Goal: Communication & Community: Share content

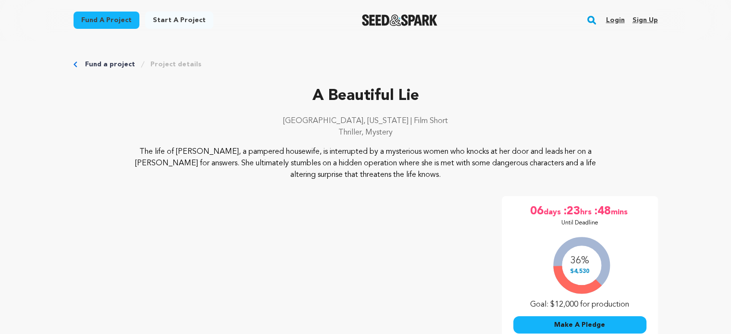
click at [619, 22] on link "Login" at bounding box center [615, 19] width 19 height 15
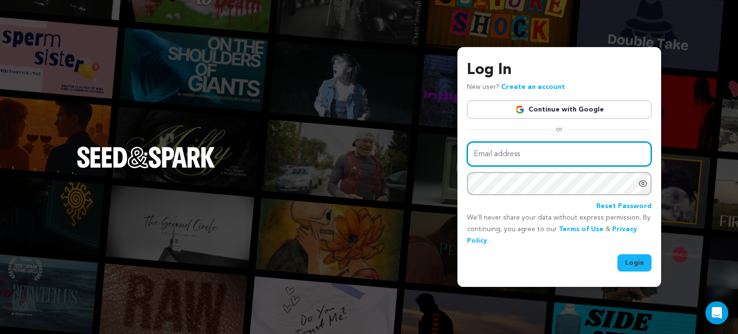
type input "[EMAIL_ADDRESS][PERSON_NAME][DOMAIN_NAME]"
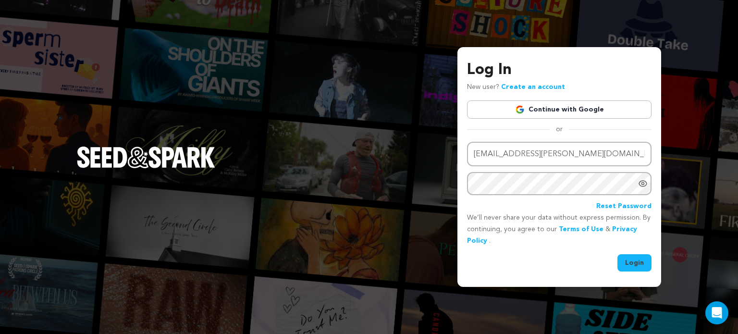
click at [632, 267] on button "Login" at bounding box center [635, 262] width 34 height 17
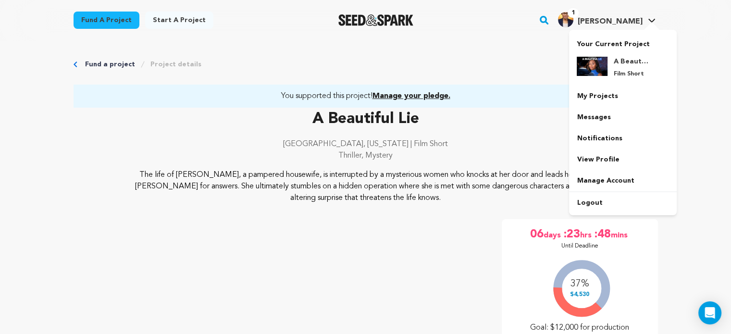
click at [652, 22] on div at bounding box center [651, 27] width 19 height 10
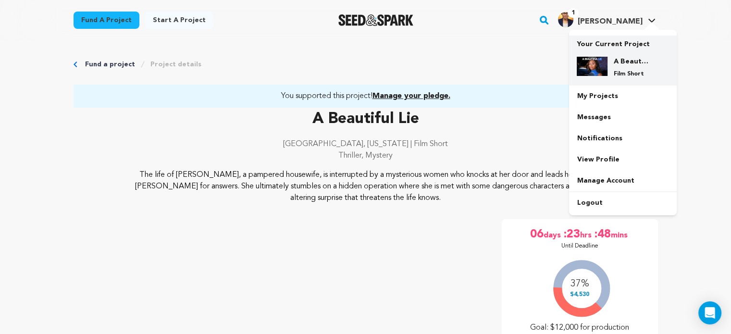
click at [620, 63] on h4 "A Beautiful Lie" at bounding box center [630, 62] width 35 height 10
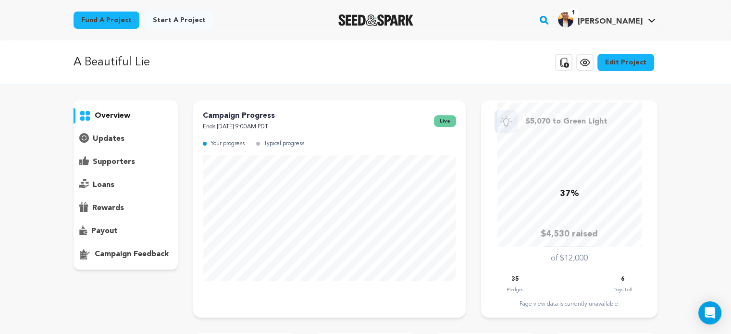
click at [108, 161] on p "supporters" at bounding box center [114, 162] width 42 height 12
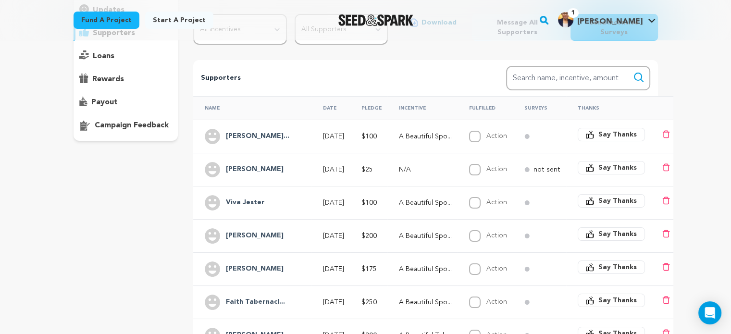
scroll to position [128, 0]
click at [261, 268] on h4 "[PERSON_NAME]" at bounding box center [255, 270] width 58 height 12
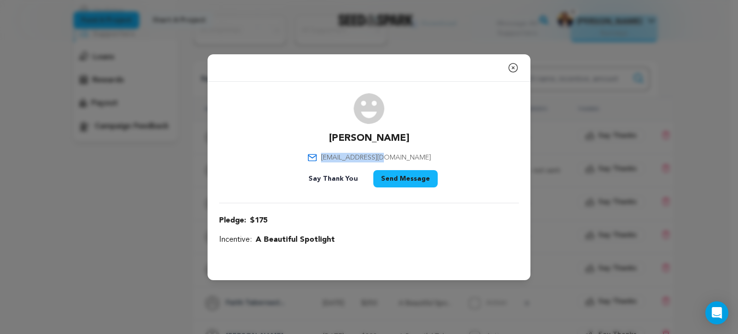
drag, startPoint x: 409, startPoint y: 159, endPoint x: 347, endPoint y: 159, distance: 62.0
click at [347, 159] on div "Annie Robinson annieprob@aol.com Say Thank You Send Message" at bounding box center [369, 142] width 300 height 98
copy span "annieprob@aol.com"
click at [514, 67] on icon "button" at bounding box center [514, 68] width 12 height 12
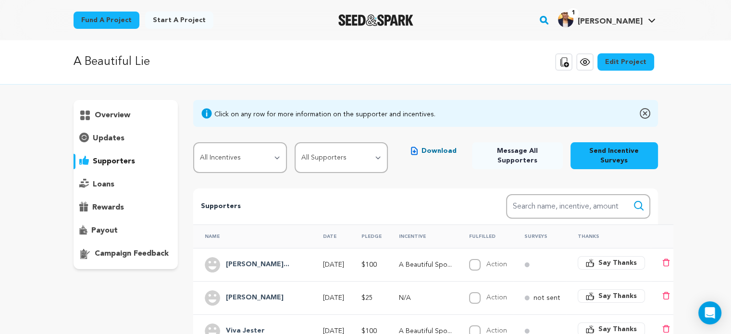
scroll to position [0, 0]
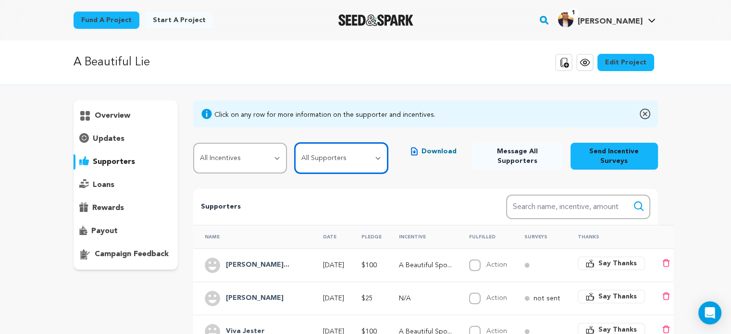
click at [375, 153] on select "All Supporters Survey not sent Survey incomplete Survey complete Incentive not …" at bounding box center [342, 158] width 94 height 31
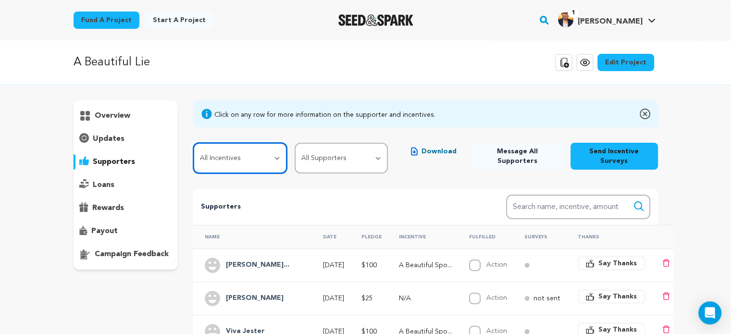
click at [274, 159] on select "All Incentives A Beautiful Shout Out! A Beautiful Spotlight A Beautiful Token A…" at bounding box center [240, 158] width 94 height 31
click at [446, 153] on span "Download" at bounding box center [438, 152] width 35 height 10
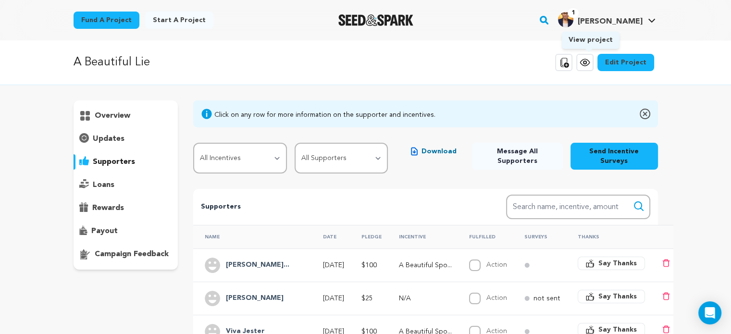
click at [591, 65] on icon at bounding box center [585, 63] width 12 height 12
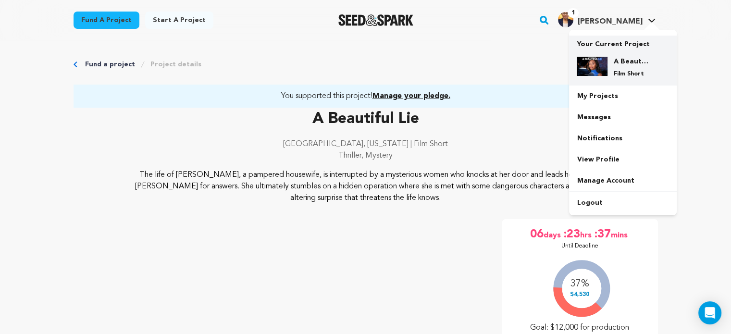
click at [592, 66] on img at bounding box center [592, 66] width 31 height 19
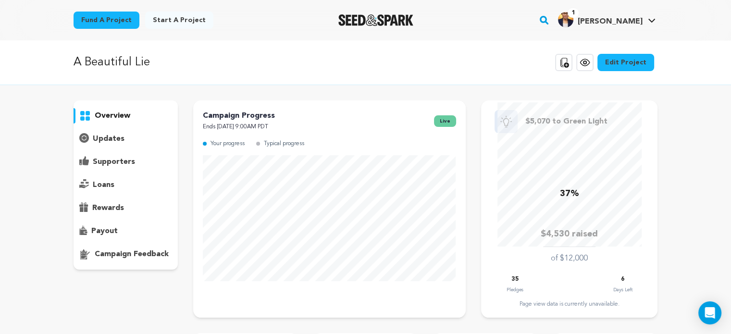
click at [111, 140] on p "updates" at bounding box center [109, 139] width 32 height 12
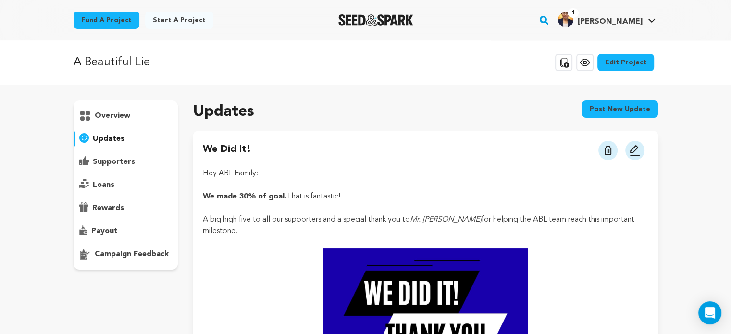
click at [615, 110] on button "Post new update" at bounding box center [620, 108] width 76 height 17
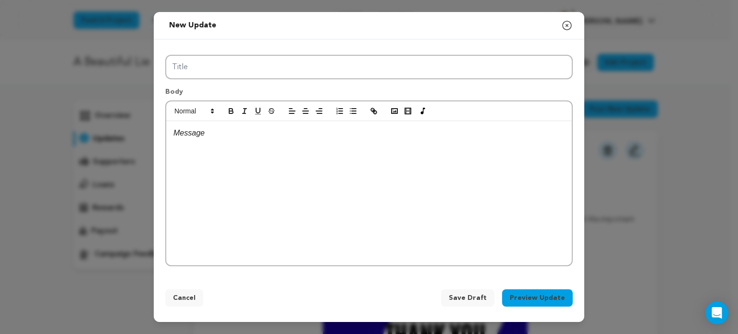
click at [202, 152] on div at bounding box center [369, 193] width 406 height 144
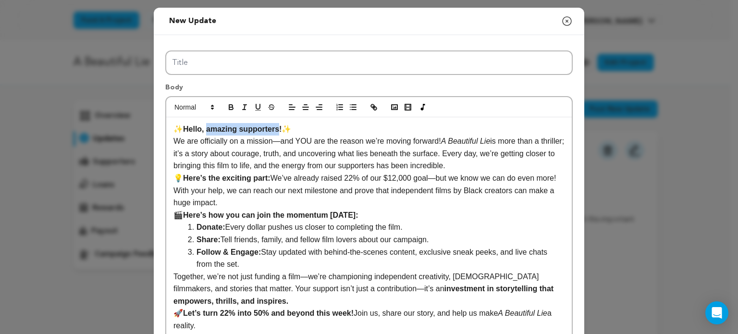
drag, startPoint x: 205, startPoint y: 128, endPoint x: 276, endPoint y: 128, distance: 71.1
click at [276, 128] on strong "Hello, amazing supporters!" at bounding box center [232, 129] width 99 height 8
click at [273, 131] on p "✨ Hello, ABL Family! ✨" at bounding box center [368, 129] width 391 height 12
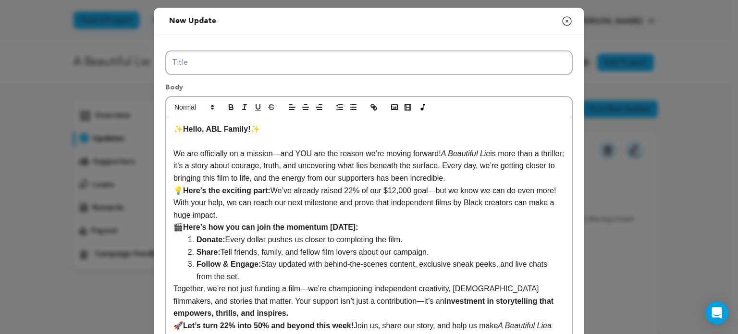
click at [227, 216] on p "💡 Here’s the exciting part: We’ve already raised 22% of our $12,000 goal—but we…" at bounding box center [368, 203] width 391 height 37
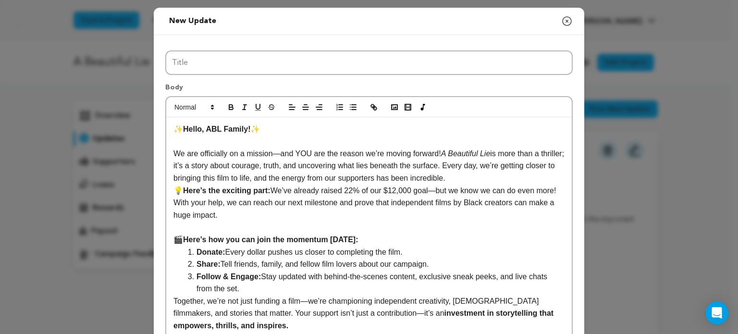
click at [447, 180] on p "We are officially on a mission—and YOU are the reason we’re moving forward! A B…" at bounding box center [368, 166] width 391 height 37
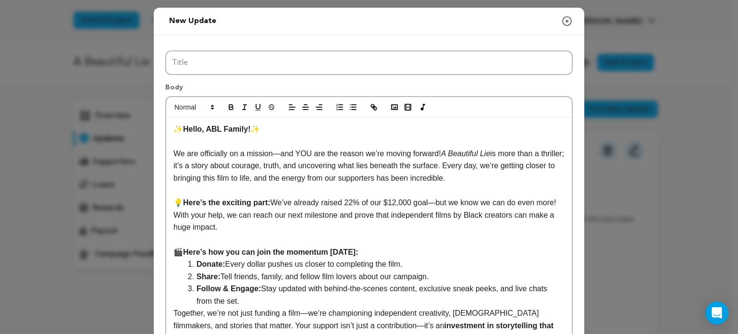
click at [349, 200] on p "💡 Here’s the exciting part: We’ve already raised 22% of our $12,000 goal—but we…" at bounding box center [368, 215] width 391 height 37
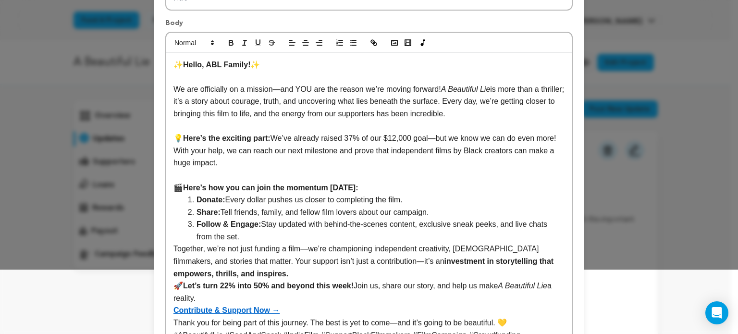
scroll to position [64, 0]
click at [477, 115] on p "We are officially on a mission—and YOU are the reason we’re moving forward! A B…" at bounding box center [368, 102] width 391 height 37
drag, startPoint x: 446, startPoint y: 113, endPoint x: 483, endPoint y: 112, distance: 36.5
click at [483, 112] on p "We are officially on a mission—and YOU are the reason we’re moving forward! A B…" at bounding box center [368, 102] width 391 height 37
click at [229, 46] on icon "button" at bounding box center [231, 43] width 9 height 9
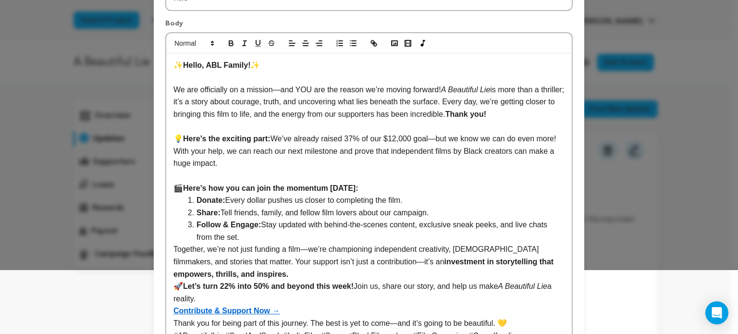
click at [334, 151] on p "💡 Here’s the exciting part: We’ve already raised 37% of our $12,000 goal—but we…" at bounding box center [368, 151] width 391 height 37
click at [347, 149] on p "💡 Here’s the exciting part: We’ve already raised 37% of our $12,000 goal—but we…" at bounding box center [368, 151] width 391 height 37
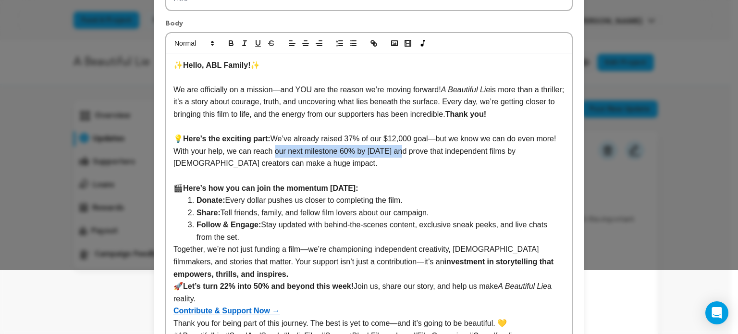
drag, startPoint x: 269, startPoint y: 151, endPoint x: 390, endPoint y: 152, distance: 121.6
click at [390, 152] on p "💡 Here’s the exciting part: We’ve already raised 37% of our $12,000 goal—but we…" at bounding box center [368, 151] width 391 height 37
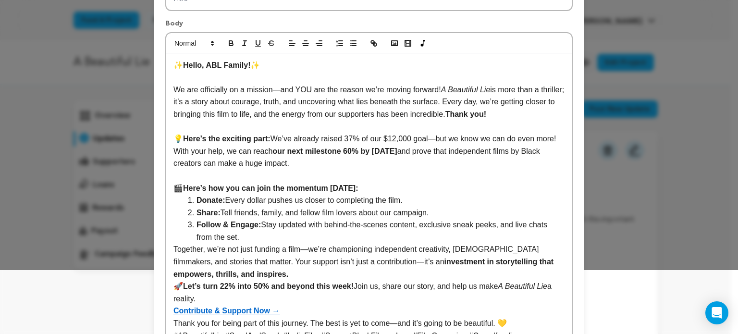
click at [339, 165] on p "💡 Here’s the exciting part: We’ve already raised 37% of our $12,000 goal—but we…" at bounding box center [368, 151] width 391 height 37
drag, startPoint x: 269, startPoint y: 138, endPoint x: 183, endPoint y: 136, distance: 85.6
click at [183, 136] on p "💡 Here’s the exciting part: We’ve already raised 37% of our $12,000 goal—but we…" at bounding box center [368, 151] width 391 height 37
click at [227, 44] on icon "button" at bounding box center [231, 43] width 9 height 9
click at [254, 41] on icon "button" at bounding box center [258, 43] width 9 height 9
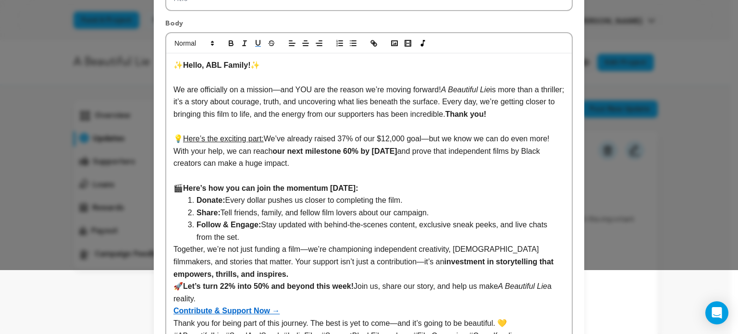
click at [265, 147] on p "💡 Here’s the exciting part: We’ve already raised 37% of our $12,000 goal—but we…" at bounding box center [368, 151] width 391 height 37
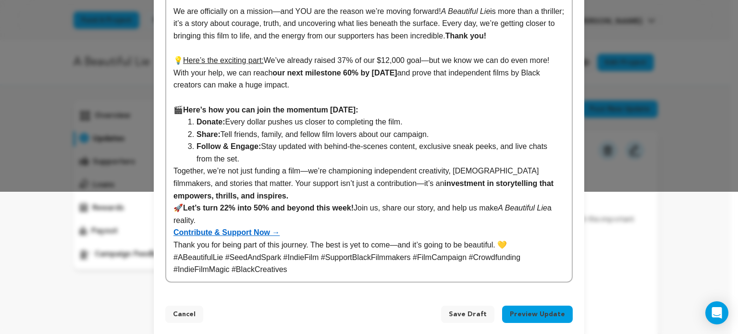
scroll to position [153, 0]
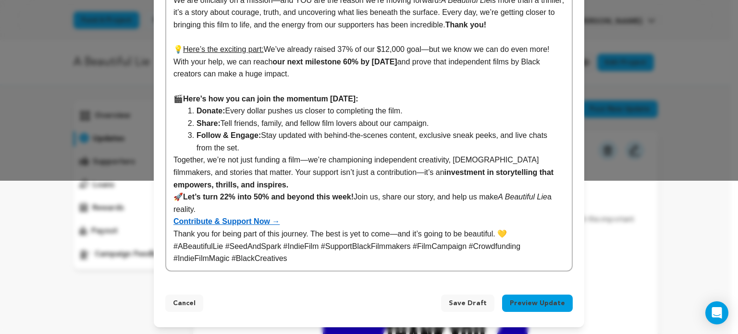
click at [197, 109] on strong "Donate:" at bounding box center [211, 111] width 29 height 8
click at [478, 110] on li "Pledge Challenge Match: Every dollar pushes us closer to completing the film." at bounding box center [375, 111] width 380 height 12
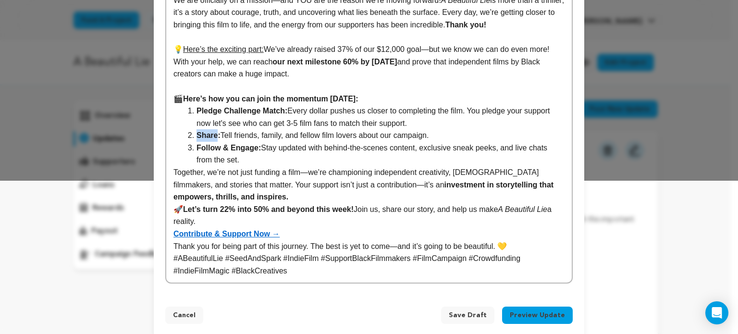
drag, startPoint x: 211, startPoint y: 136, endPoint x: 193, endPoint y: 135, distance: 18.3
click at [197, 135] on strong "Share:" at bounding box center [209, 135] width 24 height 8
drag, startPoint x: 228, startPoint y: 136, endPoint x: 219, endPoint y: 134, distance: 9.7
click at [219, 134] on li "Invite: Tell friends, family, and fellow film lovers about our campaign." at bounding box center [375, 135] width 380 height 12
drag, startPoint x: 381, startPoint y: 135, endPoint x: 447, endPoint y: 134, distance: 66.8
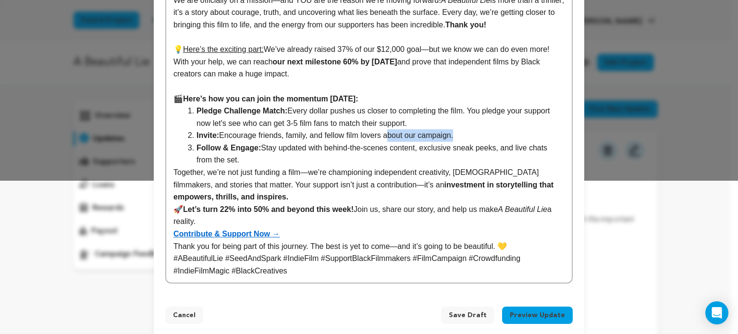
click at [447, 134] on li "Invite: Encourage friends, family, and fellow film lovers about our campaign." at bounding box center [375, 135] width 380 height 12
drag, startPoint x: 223, startPoint y: 159, endPoint x: 184, endPoint y: 143, distance: 42.9
click at [185, 143] on li "Follow & Engage: Stay updated with behind-the-scenes content, exclusive sneak p…" at bounding box center [375, 154] width 380 height 25
click at [236, 154] on li "Follow & Engage: Stay updated with behind-the-scenes content, exclusive sneak p…" at bounding box center [375, 154] width 380 height 25
click at [228, 149] on strong "Follow & Engage:" at bounding box center [229, 148] width 64 height 8
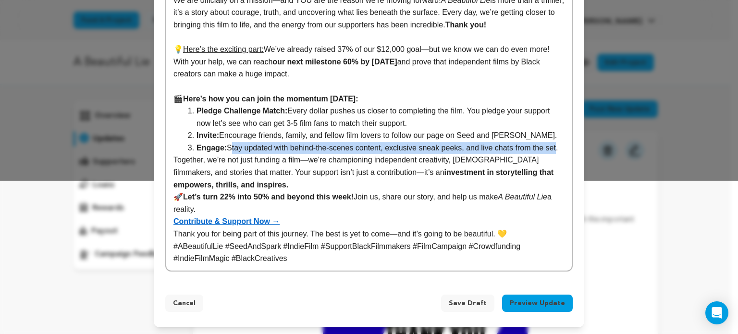
drag, startPoint x: 547, startPoint y: 146, endPoint x: 224, endPoint y: 147, distance: 322.5
click at [224, 147] on li "Engage: Stay updated with behind-the-scenes content, exclusive sneak peeks, and…" at bounding box center [375, 148] width 380 height 12
click at [461, 143] on li "Engage: Stay updated with behind-the-scenes content, exclusive sneak peeks, and…" at bounding box center [375, 148] width 380 height 12
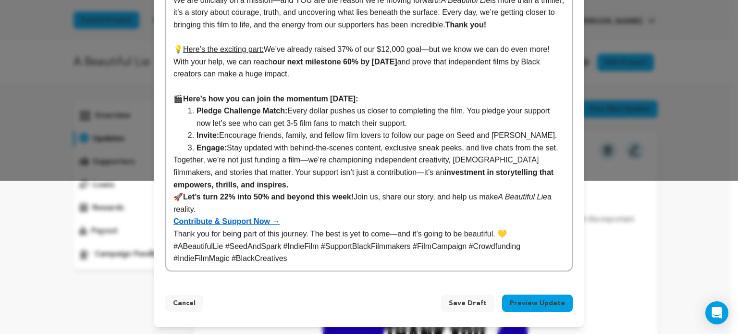
drag, startPoint x: 558, startPoint y: 147, endPoint x: 176, endPoint y: 149, distance: 382.1
click at [176, 149] on ol "Pledge Challenge Match: Every dollar pushes us closer to completing the film. Y…" at bounding box center [368, 129] width 391 height 49
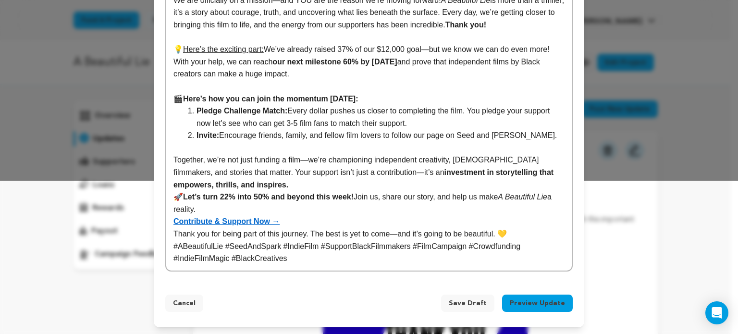
click at [499, 113] on li "Pledge Challenge Match: Every dollar pushes us closer to completing the film. Y…" at bounding box center [375, 117] width 380 height 25
drag, startPoint x: 291, startPoint y: 123, endPoint x: 281, endPoint y: 124, distance: 10.1
click at [281, 124] on li "Pledge Challenge Match: Every dollar pushes us closer to completing the film. Y…" at bounding box center [375, 117] width 380 height 25
click at [440, 123] on li "Pledge Challenge Match: Every dollar pushes us closer to completing the film. Y…" at bounding box center [375, 117] width 380 height 25
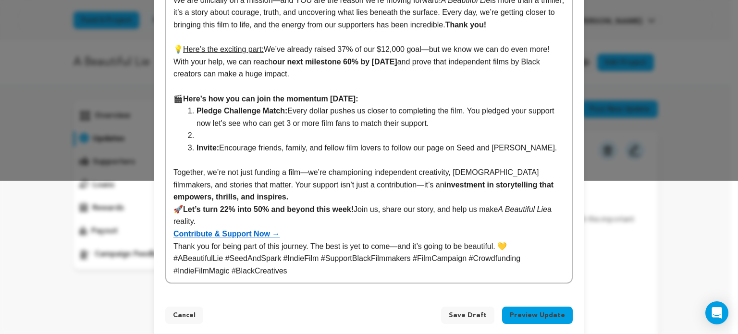
click at [368, 100] on p "🎬 Here’s how you can join the momentum today:" at bounding box center [368, 99] width 391 height 12
click at [240, 134] on li at bounding box center [375, 135] width 380 height 12
click at [211, 134] on li "Share: Find yoru favorite post(s) on our Instagram page and add to your" at bounding box center [375, 135] width 380 height 12
click at [279, 136] on li "Share Our Story: Find yoru favorite post(s) on our Instagram page and add to yo…" at bounding box center [375, 135] width 380 height 12
drag, startPoint x: 360, startPoint y: 134, endPoint x: 412, endPoint y: 135, distance: 51.9
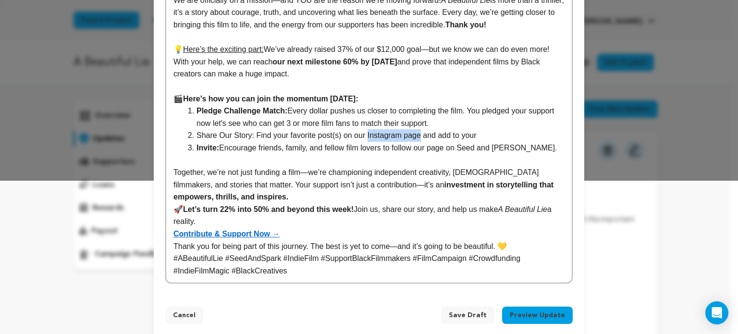
click at [412, 135] on li "Share Our Story: Find your favorite post(s) on our Instagram page and add to yo…" at bounding box center [375, 135] width 380 height 12
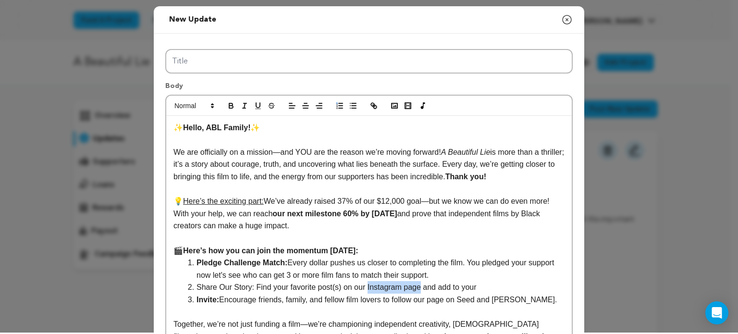
scroll to position [0, 0]
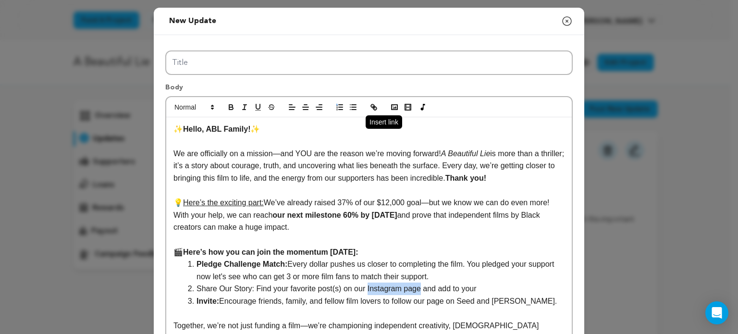
click at [371, 104] on icon "button" at bounding box center [372, 105] width 3 height 3
click at [483, 285] on li "Share Our Story: Find your favorite post(s) on our Instagram page and add to yo…" at bounding box center [375, 289] width 380 height 12
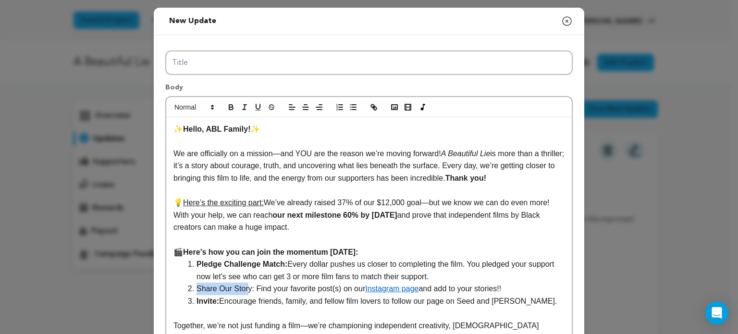
drag, startPoint x: 244, startPoint y: 288, endPoint x: 194, endPoint y: 288, distance: 50.0
click at [194, 288] on li "Share Our Story: Find your favorite post(s) on our Instagram page and add to yo…" at bounding box center [375, 289] width 380 height 12
click at [244, 288] on li "Share Our Story: Find your favorite post(s) on our Instagram page and add to yo…" at bounding box center [375, 289] width 380 height 12
click at [246, 288] on li "Share Our Story: Find your favorite post(s) on our Instagram page and add to yo…" at bounding box center [375, 289] width 380 height 12
drag, startPoint x: 244, startPoint y: 288, endPoint x: 225, endPoint y: 289, distance: 19.3
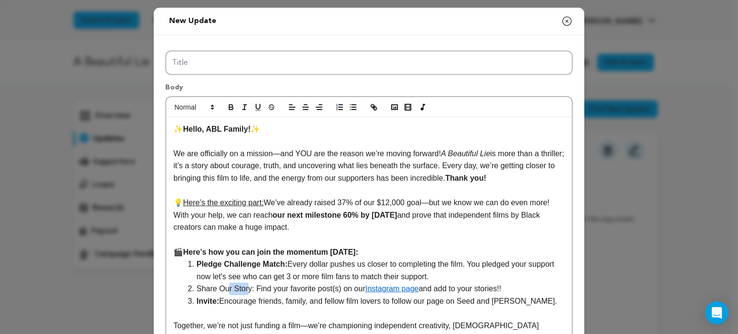
click at [225, 289] on li "Share Our Story: Find your favorite post(s) on our Instagram page and add to yo…" at bounding box center [375, 289] width 380 height 12
click at [245, 288] on li "Share Our Story: Find your favorite post(s) on our Instagram page and add to yo…" at bounding box center [375, 289] width 380 height 12
drag, startPoint x: 245, startPoint y: 288, endPoint x: 194, endPoint y: 289, distance: 50.5
click at [194, 289] on li "Share Our Story: Find your favorite post(s) on our Instagram page and add to yo…" at bounding box center [375, 289] width 380 height 12
click at [434, 280] on li "Pledge Challenge Match: Every dollar pushes us closer to completing the film. Y…" at bounding box center [375, 270] width 380 height 25
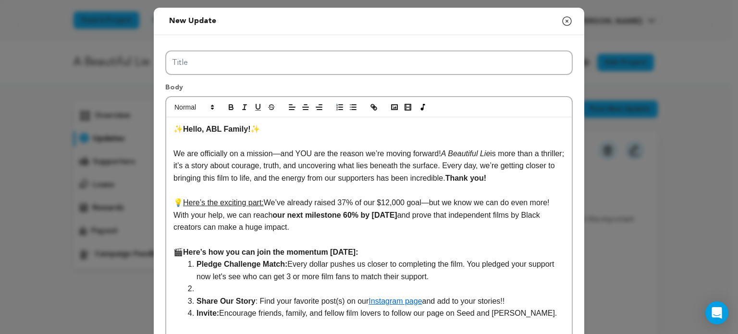
click at [519, 301] on li "Share Our Story : Find your favorite post(s) on our Instagram page and add to y…" at bounding box center [375, 301] width 380 height 12
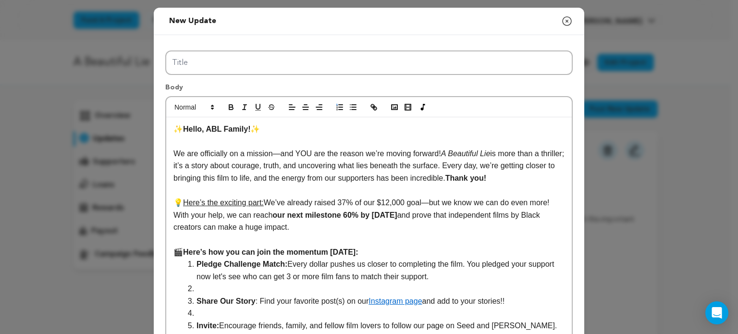
click at [211, 287] on li at bounding box center [375, 289] width 380 height 12
click at [215, 312] on li at bounding box center [375, 313] width 380 height 12
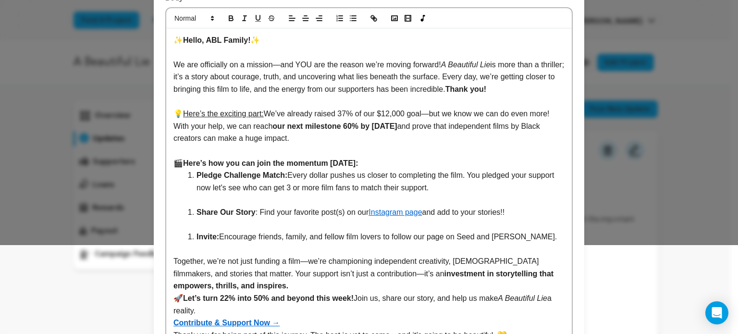
scroll to position [89, 0]
drag, startPoint x: 348, startPoint y: 161, endPoint x: 329, endPoint y: 162, distance: 19.2
click at [329, 162] on strong "Here’s how you can join the momentum today:" at bounding box center [270, 163] width 175 height 8
click at [254, 16] on icon "button" at bounding box center [258, 17] width 9 height 9
click at [214, 197] on p at bounding box center [368, 199] width 391 height 12
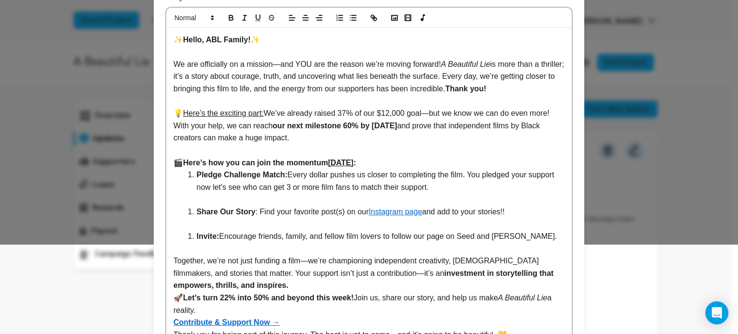
click at [358, 161] on p "🎬 Here’s how you can join the momentum today :" at bounding box center [368, 163] width 391 height 12
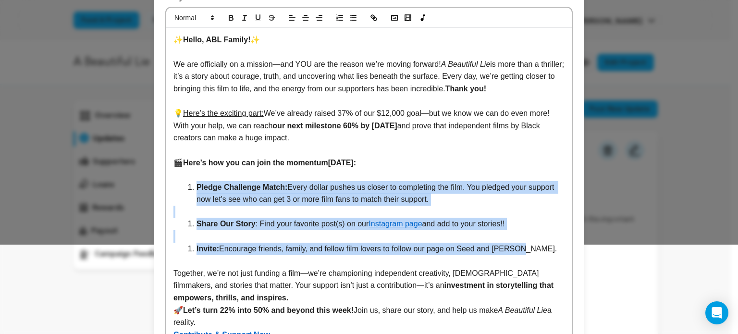
drag, startPoint x: 501, startPoint y: 250, endPoint x: 193, endPoint y: 184, distance: 314.6
click at [193, 184] on div "✨ Hello, ABL Family! ✨ We are officially on a mission—and YOU are the reason we…" at bounding box center [369, 206] width 406 height 356
click at [349, 16] on icon "button" at bounding box center [353, 17] width 9 height 9
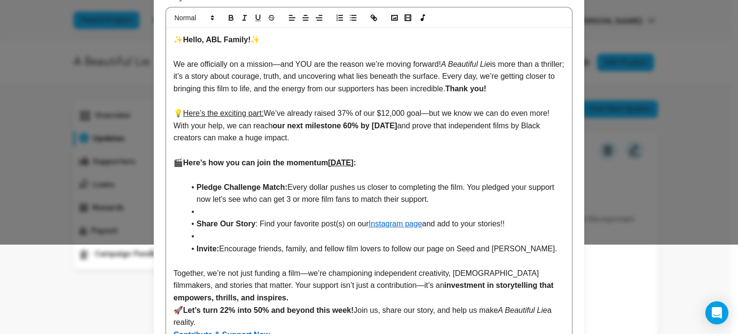
click at [216, 211] on li at bounding box center [375, 212] width 380 height 12
click at [209, 233] on li at bounding box center [375, 236] width 380 height 12
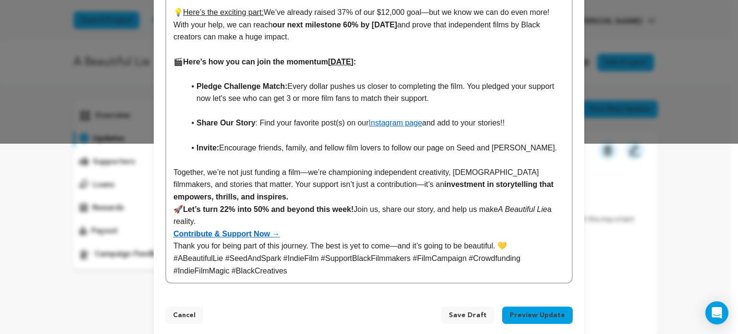
scroll to position [202, 0]
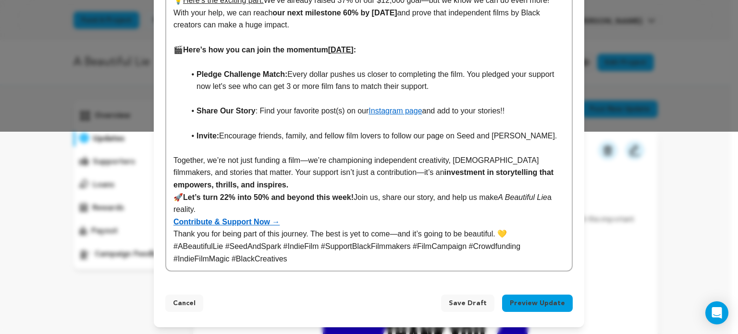
click at [225, 196] on strong "Let’s turn 22% into 50% and beyond this week!" at bounding box center [268, 197] width 171 height 8
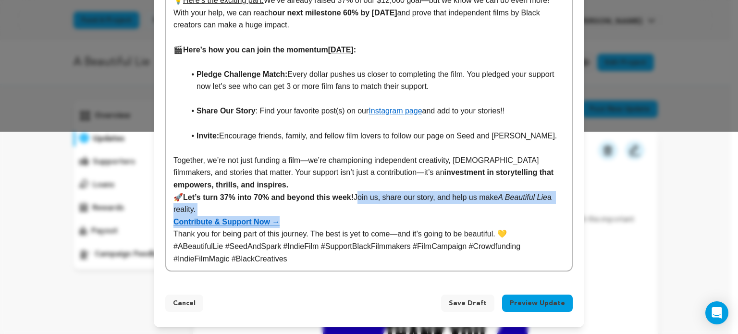
drag, startPoint x: 291, startPoint y: 222, endPoint x: 354, endPoint y: 199, distance: 66.9
click at [354, 199] on div "✨ Hello, ABL Family! ✨ We are officially on a mission—and YOU are the reason we…" at bounding box center [369, 93] width 406 height 356
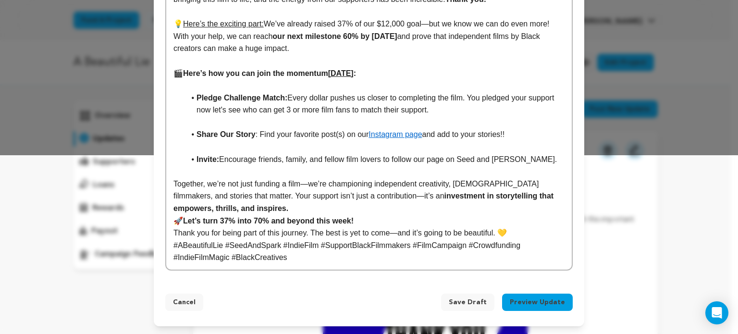
scroll to position [178, 0]
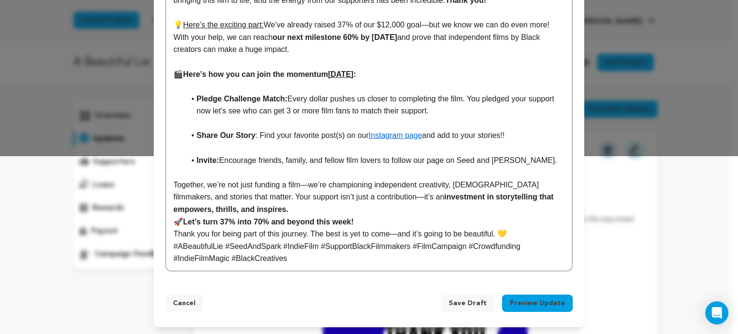
click at [261, 220] on strong "Let’s turn 37% into 70% and beyond this week!" at bounding box center [268, 222] width 171 height 8
click at [166, 248] on div "✨ Hello, ABL Family! ✨ We are officially on a mission—and YOU are the reason we…" at bounding box center [369, 104] width 406 height 331
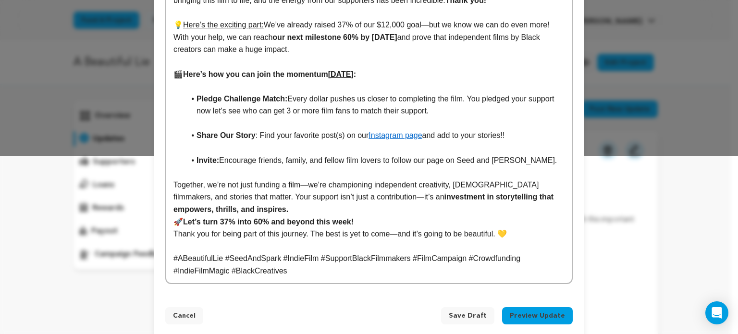
scroll to position [190, 0]
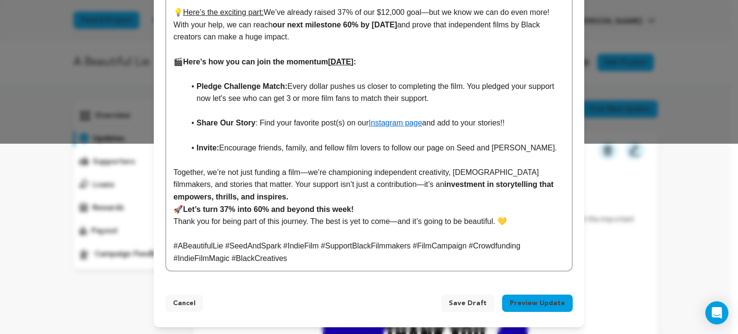
click at [369, 210] on p "🚀 Let’s turn 37% into 60% and beyond this week!" at bounding box center [368, 209] width 391 height 12
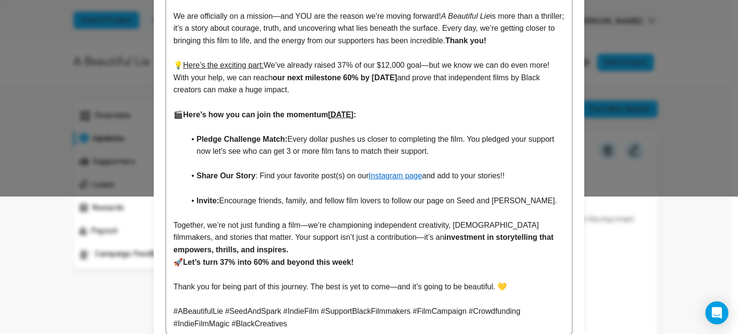
scroll to position [138, 0]
click at [209, 246] on p "Together, we’re not just funding a film—we’re championing independent creativit…" at bounding box center [368, 237] width 391 height 37
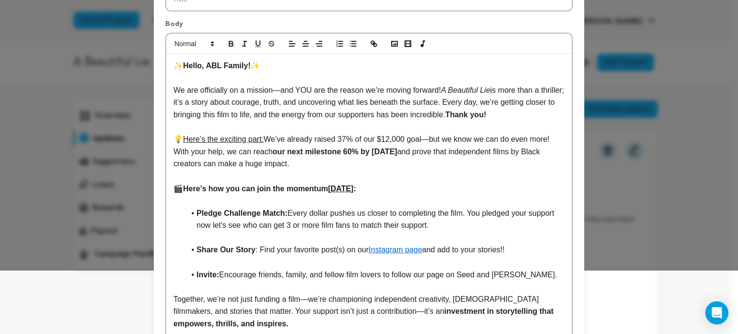
scroll to position [64, 0]
click at [212, 276] on strong "Invite:" at bounding box center [208, 274] width 23 height 8
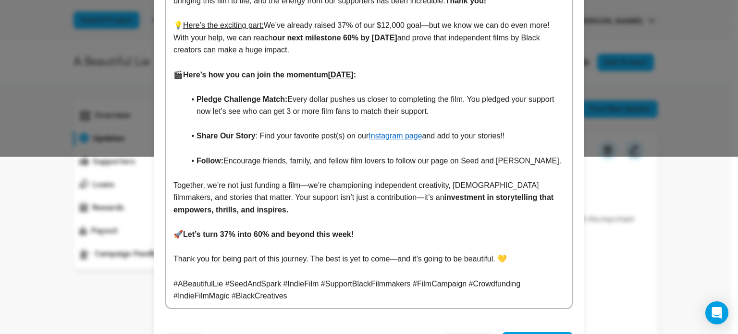
scroll to position [215, 0]
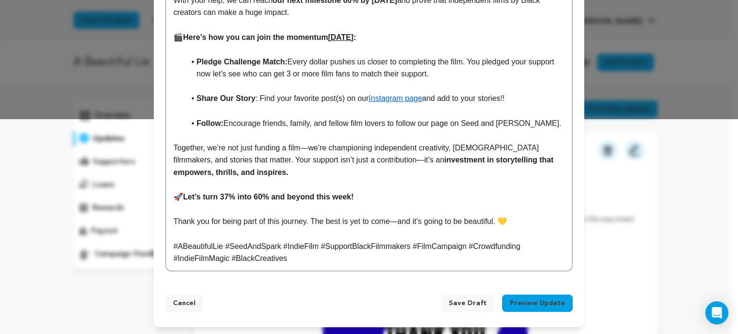
click at [466, 300] on span "Save Draft" at bounding box center [468, 303] width 38 height 10
click at [468, 301] on span "Save Draft" at bounding box center [468, 303] width 38 height 10
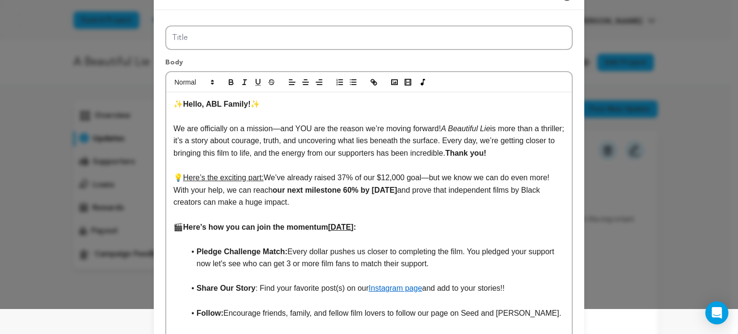
scroll to position [0, 0]
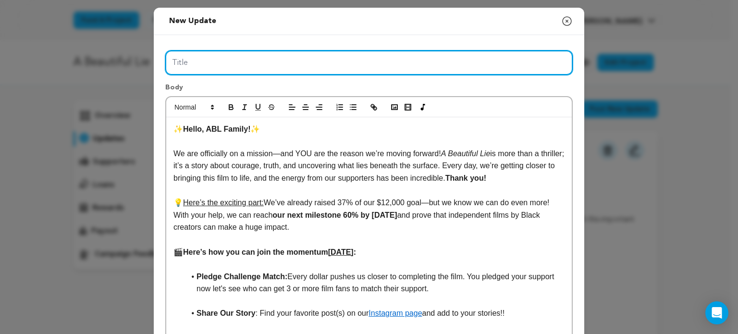
click at [204, 67] on input "Title" at bounding box center [369, 62] width 408 height 25
paste input "“We’re Closer Than Ever—Let’s Make It Happen!"
click at [172, 63] on input "“We’re Closer Than Ever—Let’s Make It Happen!" at bounding box center [369, 62] width 408 height 25
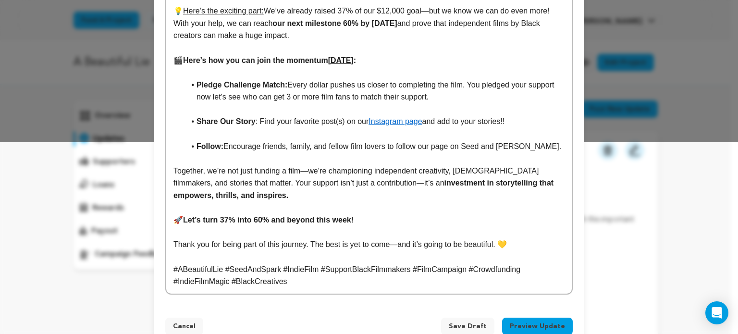
scroll to position [192, 0]
type input "We’re Closer Than Ever—7 Days To Make It Happen!"
click at [424, 94] on li "Pledge Challenge Match: Every dollar pushes us closer to completing the film. Y…" at bounding box center [375, 90] width 380 height 25
click at [334, 184] on p "Together, we’re not just funding a film—we’re championing independent creativit…" at bounding box center [368, 182] width 391 height 37
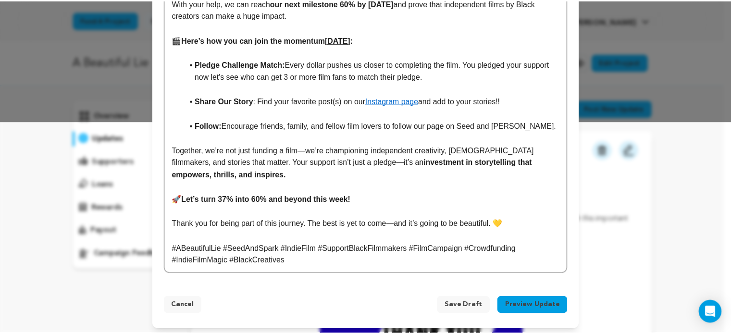
scroll to position [215, 0]
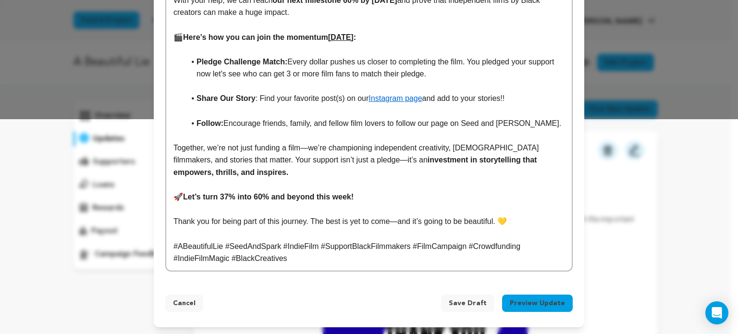
click at [472, 299] on span "Save Draft" at bounding box center [468, 303] width 38 height 10
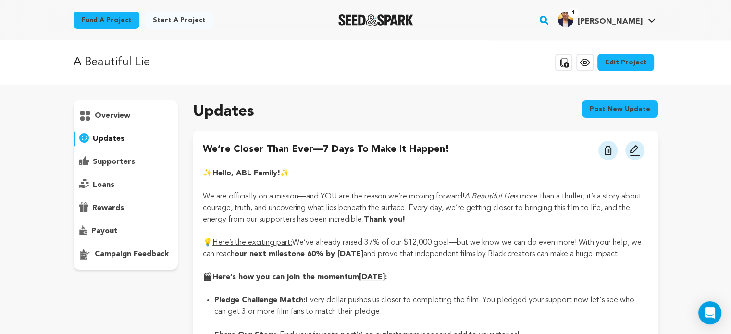
click at [632, 154] on img at bounding box center [635, 151] width 12 height 12
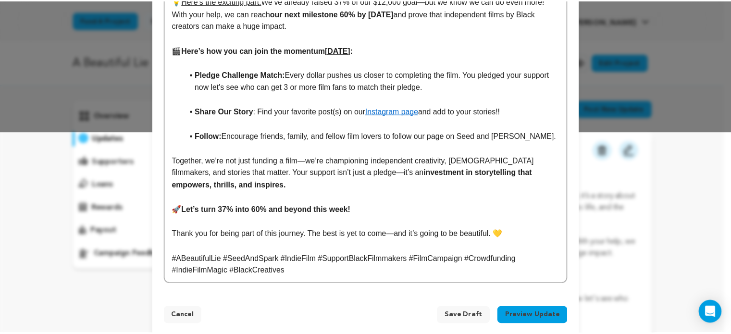
scroll to position [215, 0]
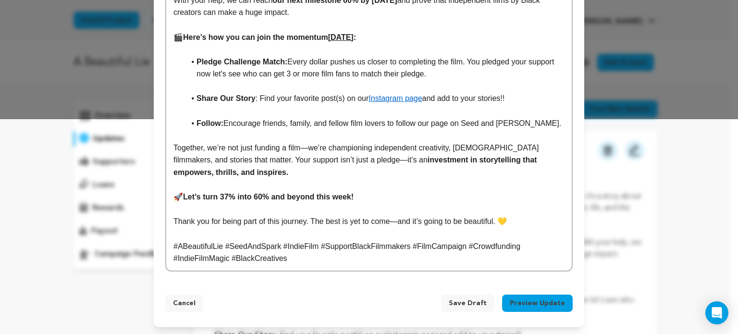
click at [464, 299] on span "Save Draft" at bounding box center [468, 303] width 38 height 10
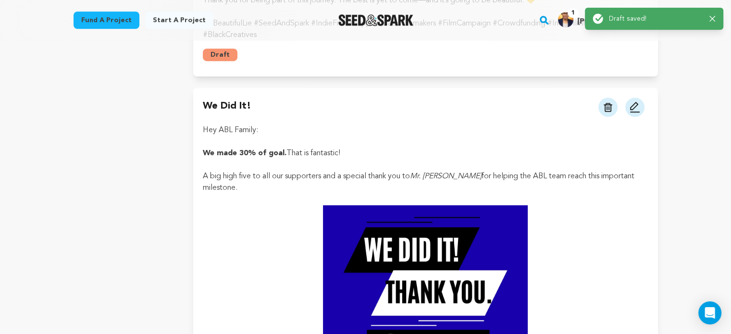
scroll to position [442, 0]
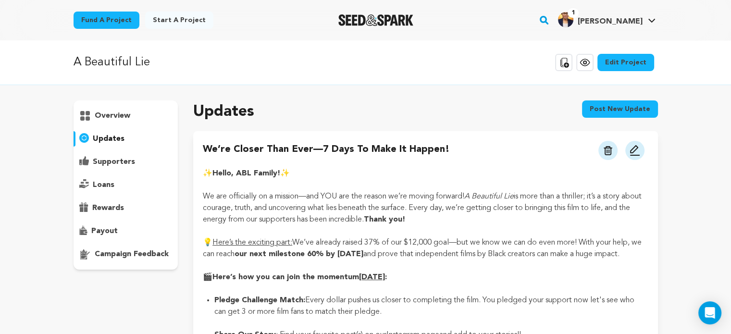
click at [629, 149] on img at bounding box center [635, 151] width 12 height 12
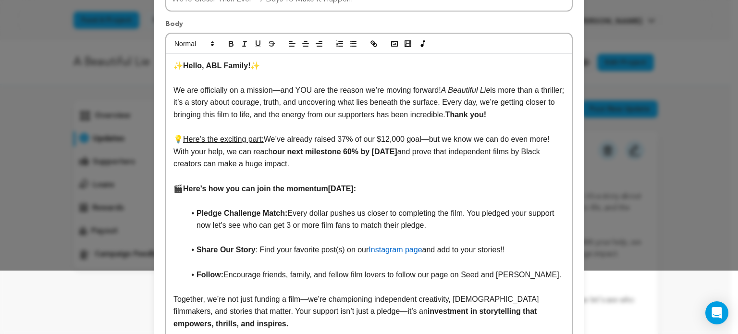
scroll to position [64, 0]
click at [509, 115] on p "We are officially on a mission—and YOU are the reason we’re moving forward! A B…" at bounding box center [368, 102] width 391 height 37
click at [375, 166] on p "💡 Here’s the exciting part: We’ve already raised 37% of our $12,000 goal—but we…" at bounding box center [368, 151] width 391 height 37
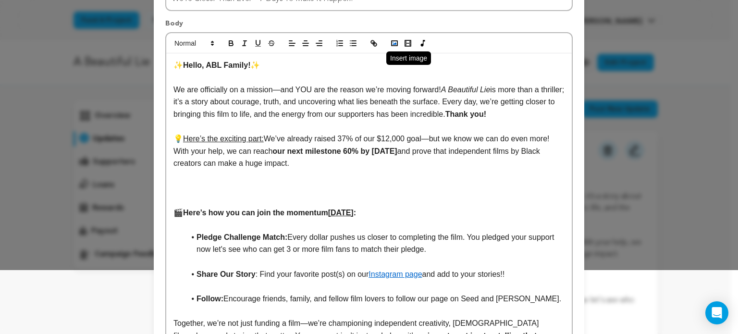
click at [393, 42] on rect "button" at bounding box center [395, 43] width 6 height 5
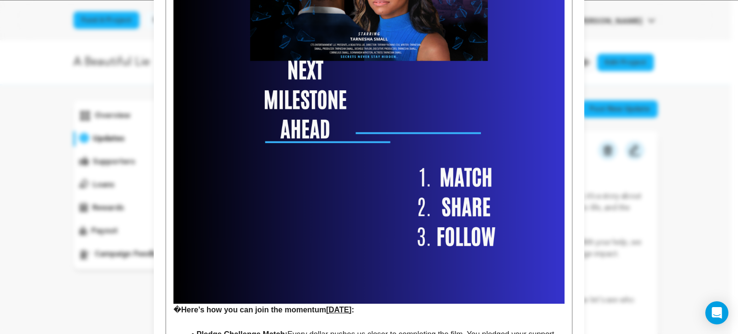
click at [510, 227] on img at bounding box center [368, 108] width 391 height 391
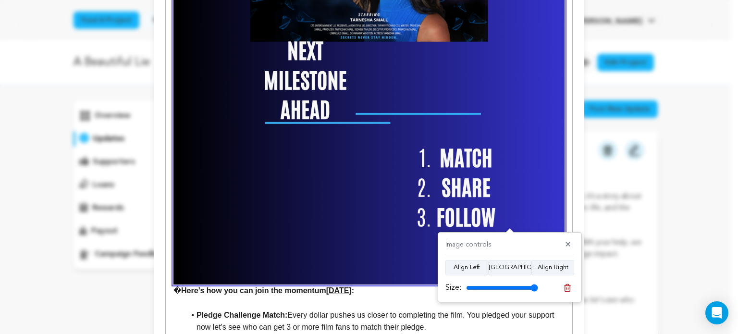
click at [490, 191] on img at bounding box center [368, 88] width 391 height 391
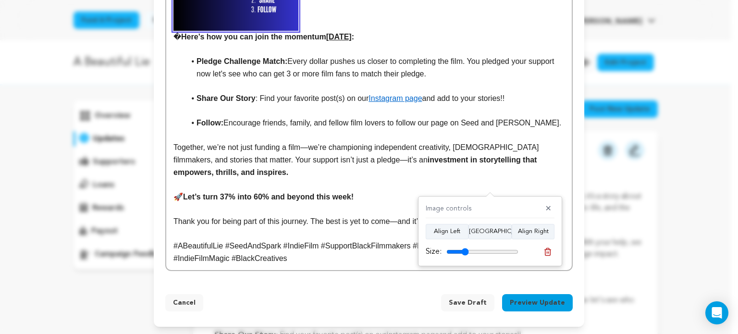
scroll to position [336, 0]
drag, startPoint x: 515, startPoint y: 251, endPoint x: 465, endPoint y: 253, distance: 50.5
type input "31"
click at [465, 253] on input "range" at bounding box center [482, 252] width 72 height 8
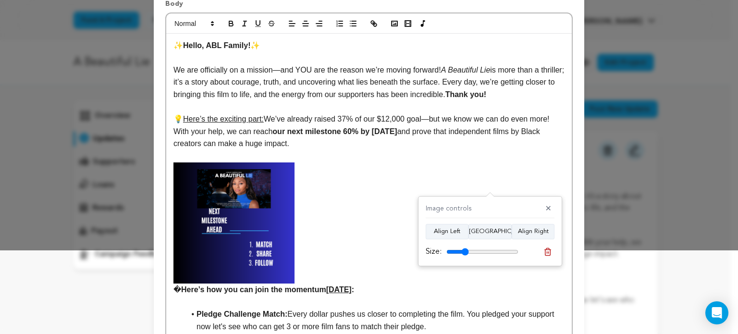
scroll to position [84, 0]
click at [277, 194] on img at bounding box center [233, 222] width 121 height 121
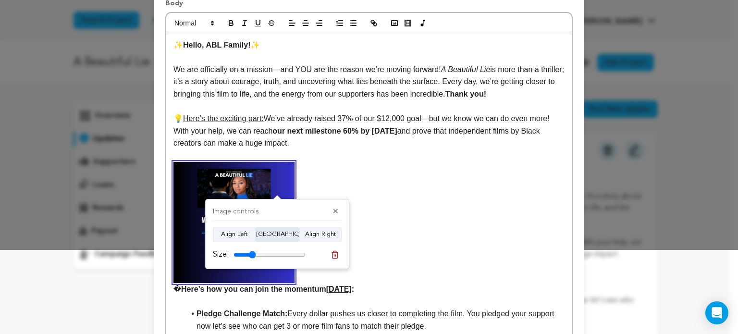
click at [276, 232] on button "Align Center" at bounding box center [277, 234] width 43 height 15
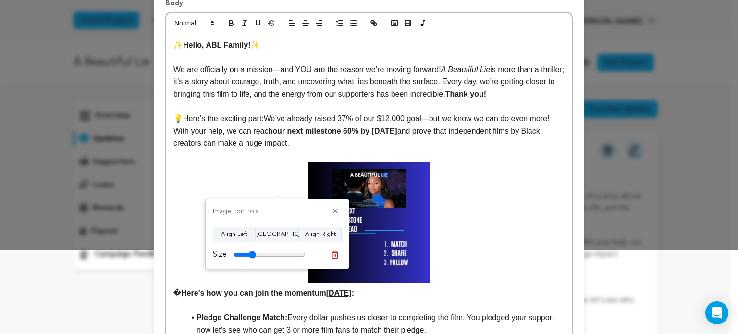
click at [450, 217] on p "� Here’s how you can join the momentum today :" at bounding box center [368, 230] width 391 height 137
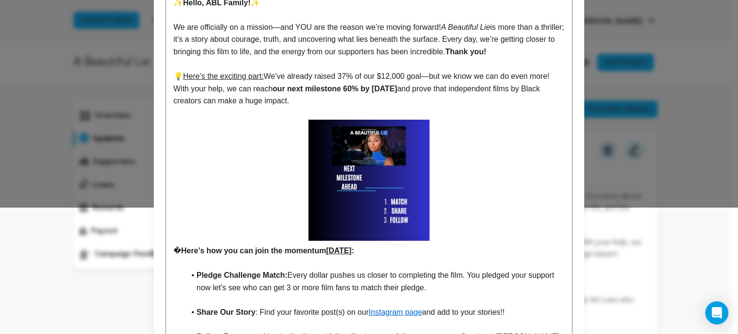
scroll to position [127, 0]
click at [181, 251] on strong "Here’s how you can join the momentum today :" at bounding box center [267, 250] width 173 height 8
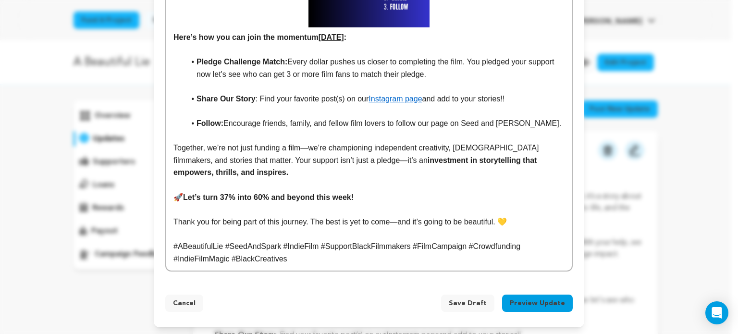
scroll to position [340, 0]
click at [526, 299] on button "Preview Update" at bounding box center [537, 302] width 71 height 17
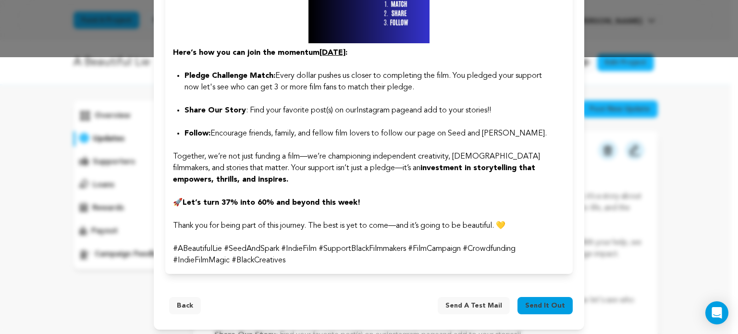
scroll to position [284, 0]
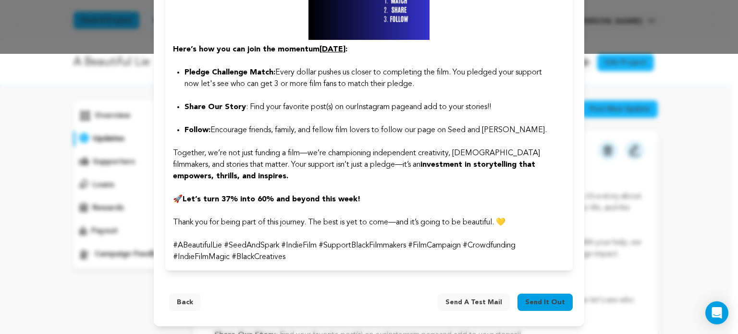
click at [179, 300] on button "Back" at bounding box center [185, 302] width 32 height 17
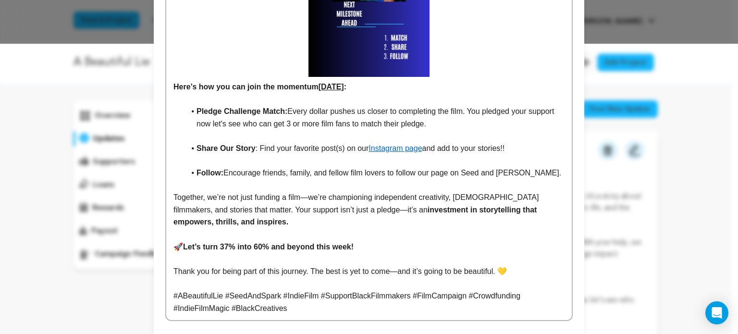
scroll to position [291, 0]
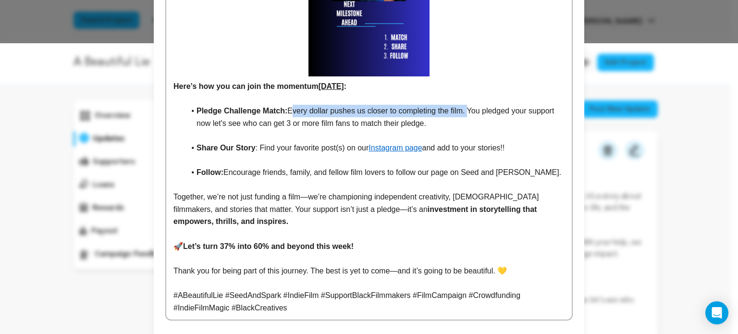
drag, startPoint x: 461, startPoint y: 109, endPoint x: 285, endPoint y: 109, distance: 175.9
click at [285, 109] on li "Pledge Challenge Match: Every dollar pushes us closer to completing the film. Y…" at bounding box center [375, 117] width 380 height 25
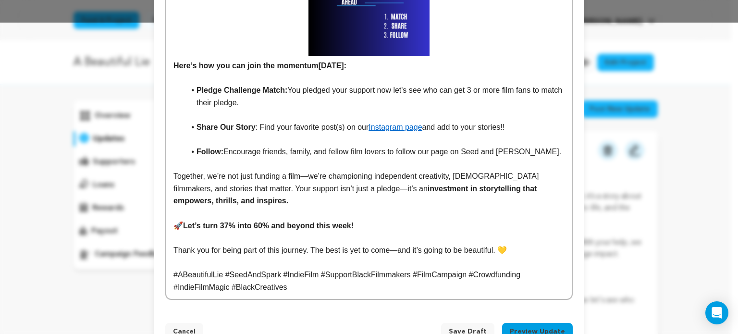
scroll to position [340, 0]
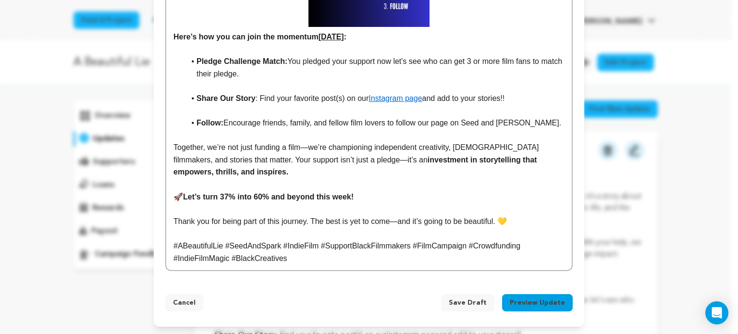
click at [535, 303] on button "Preview Update" at bounding box center [537, 302] width 71 height 17
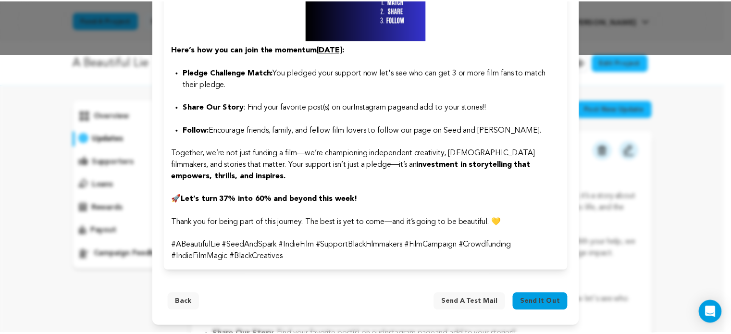
scroll to position [284, 0]
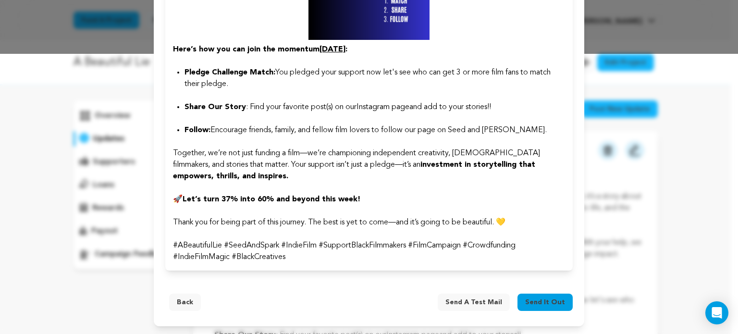
click at [535, 303] on span "Send it out" at bounding box center [545, 302] width 40 height 10
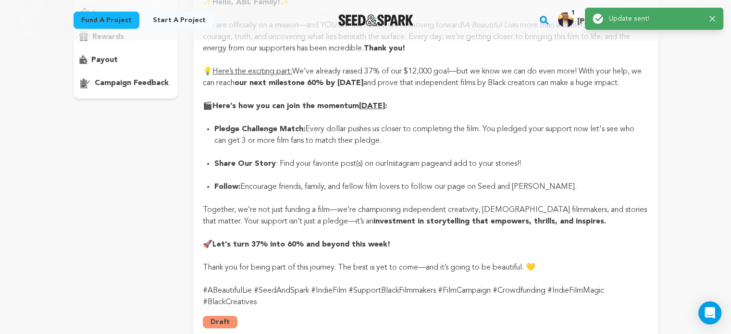
scroll to position [374, 0]
